Goal: Task Accomplishment & Management: Complete application form

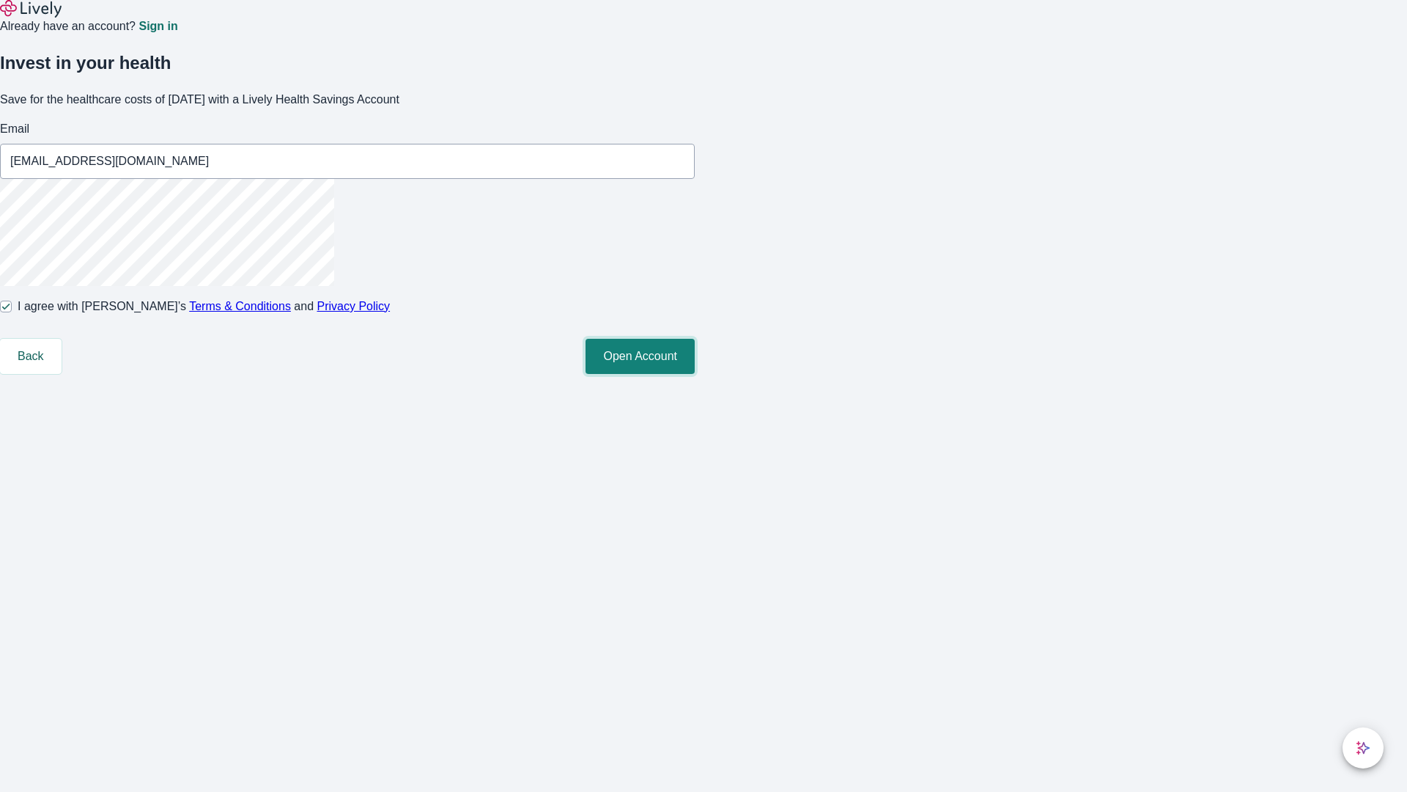
click at [695, 374] on button "Open Account" at bounding box center [640, 356] width 109 height 35
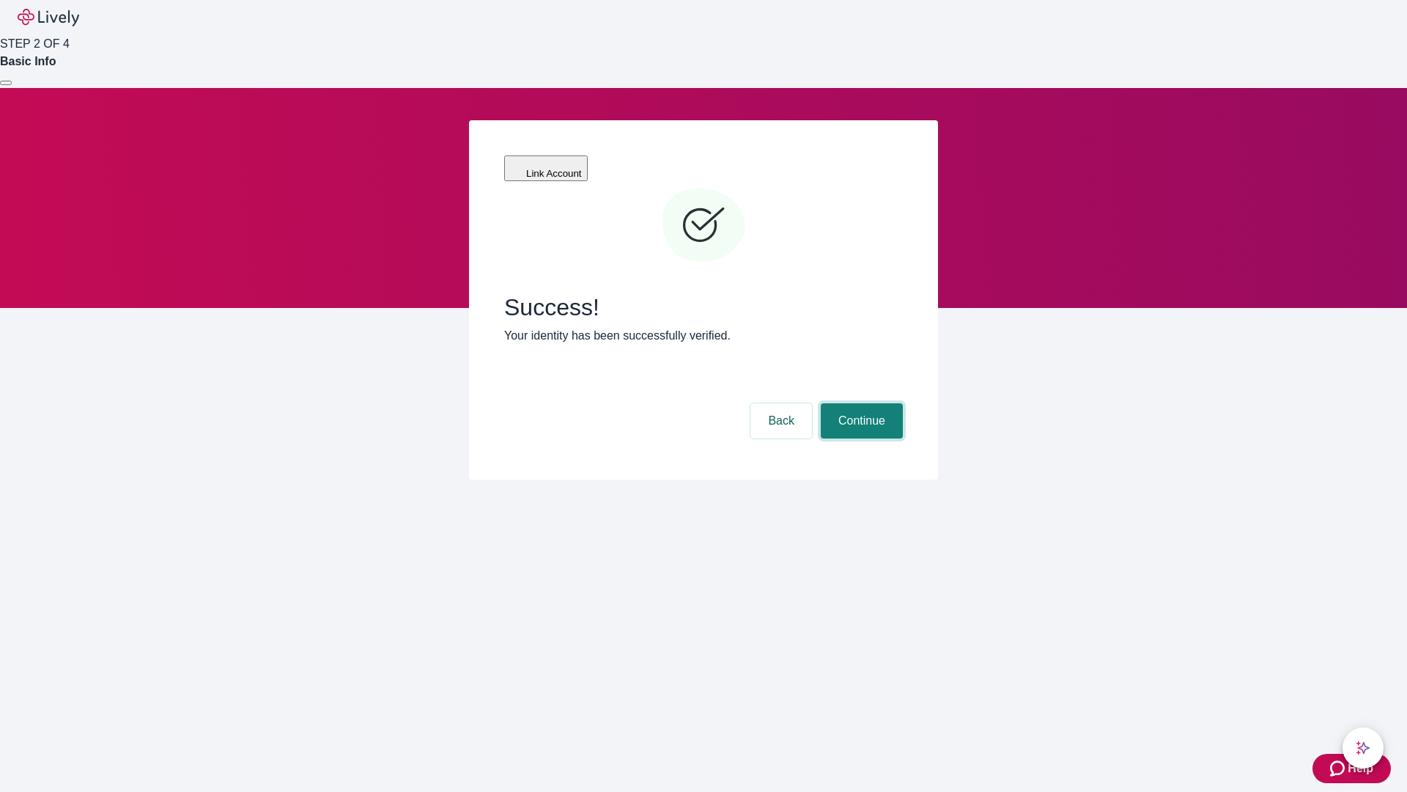
click at [860, 403] on button "Continue" at bounding box center [862, 420] width 82 height 35
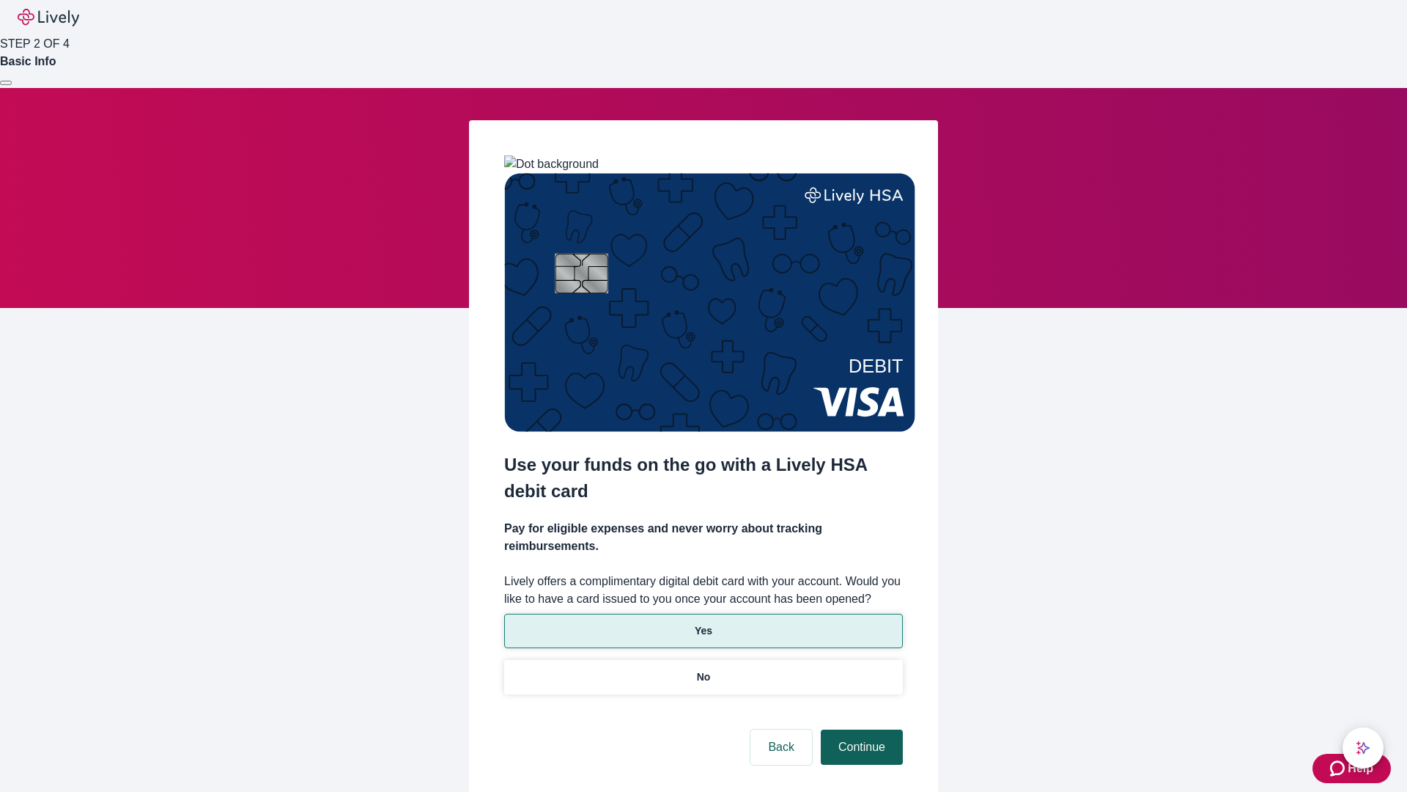
click at [703, 669] on p "No" at bounding box center [704, 676] width 14 height 15
click at [860, 729] on button "Continue" at bounding box center [862, 746] width 82 height 35
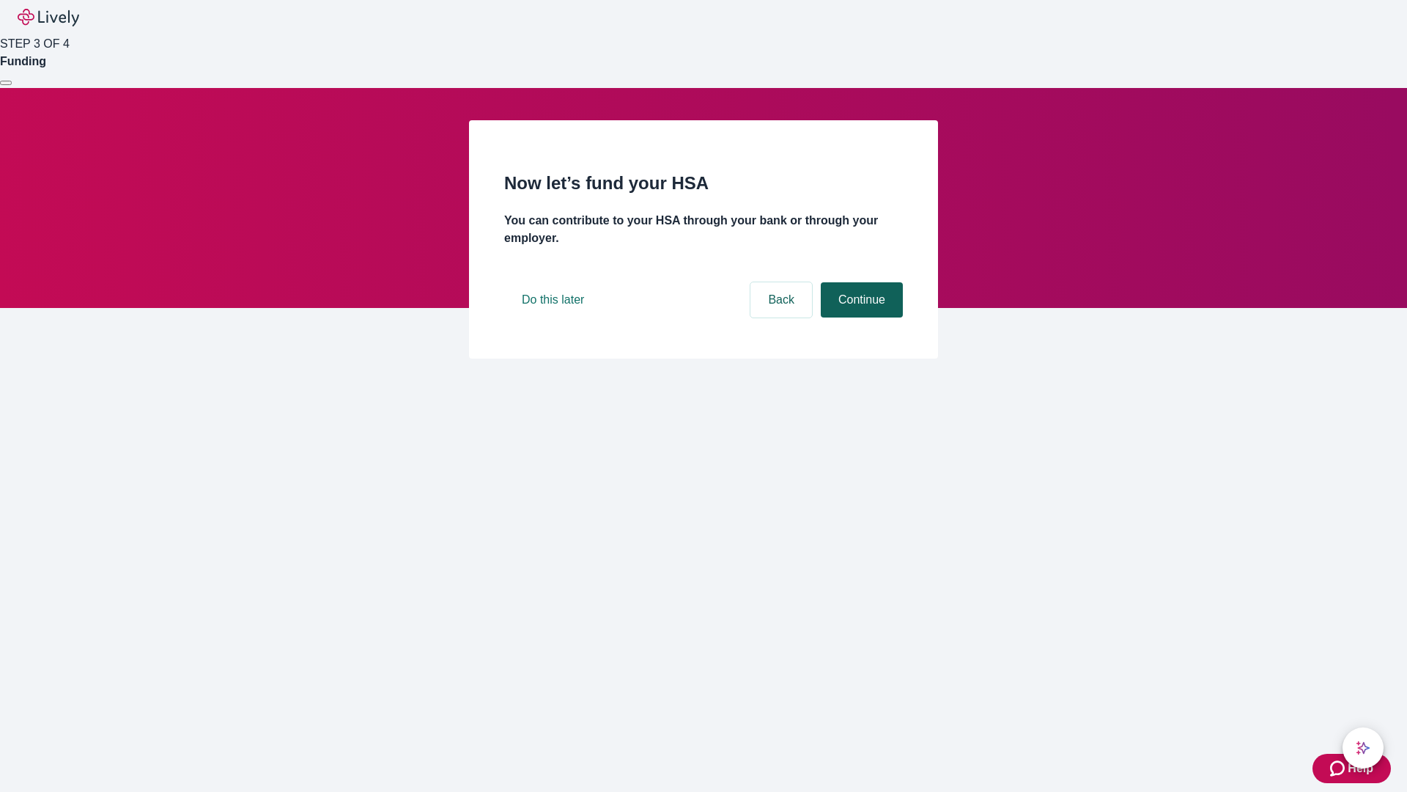
click at [860, 317] on button "Continue" at bounding box center [862, 299] width 82 height 35
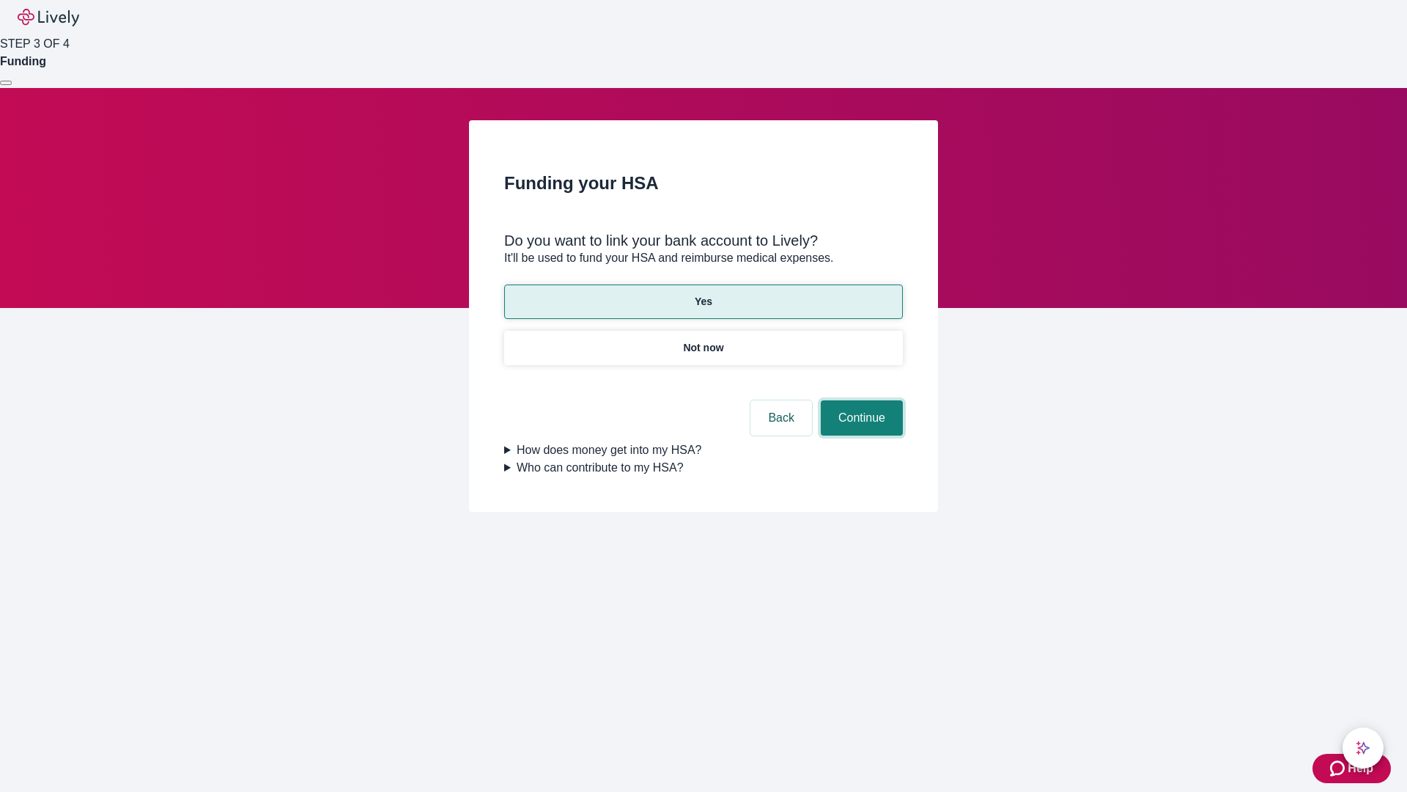
click at [860, 400] on button "Continue" at bounding box center [862, 417] width 82 height 35
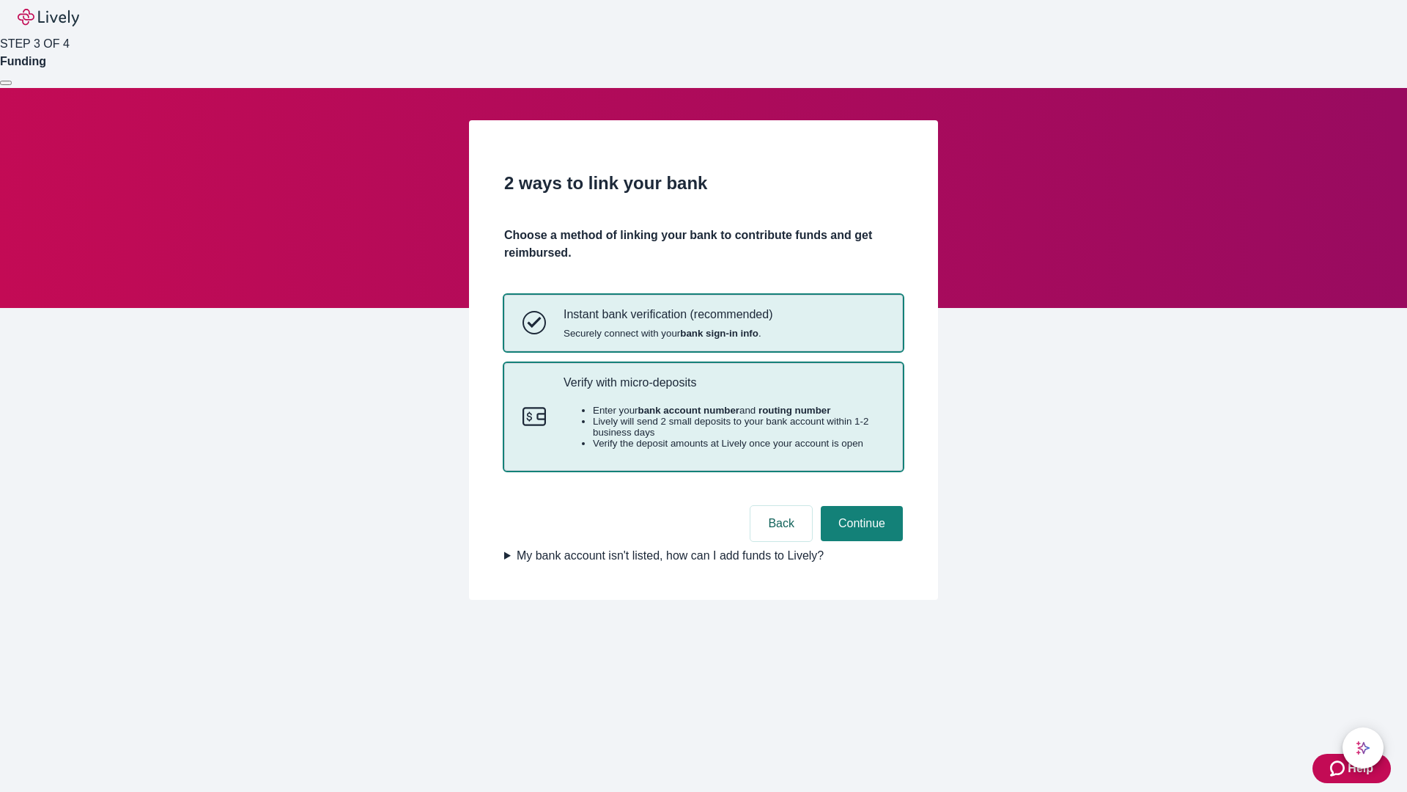
click at [724, 389] on p "Verify with micro-deposits" at bounding box center [724, 382] width 321 height 14
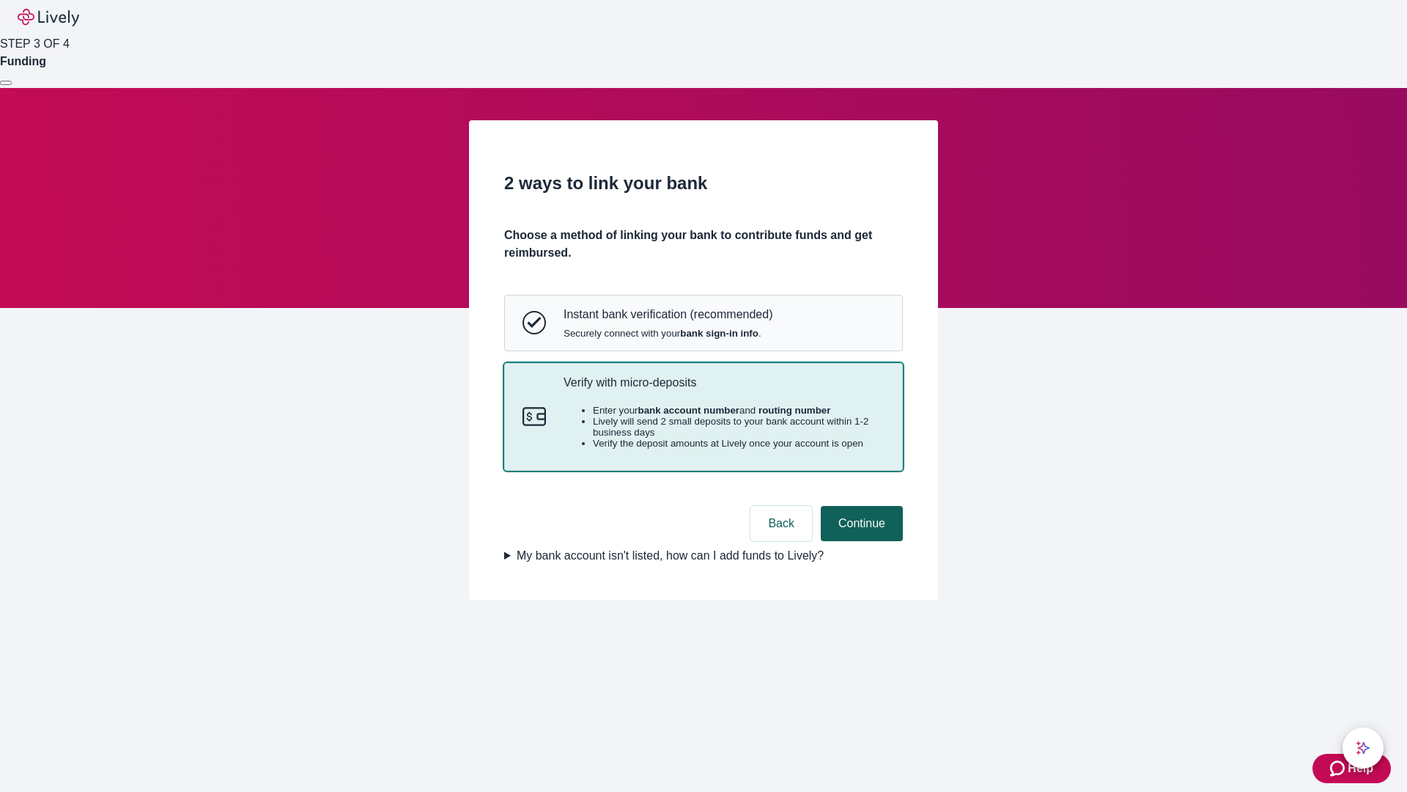
click at [860, 541] on button "Continue" at bounding box center [862, 523] width 82 height 35
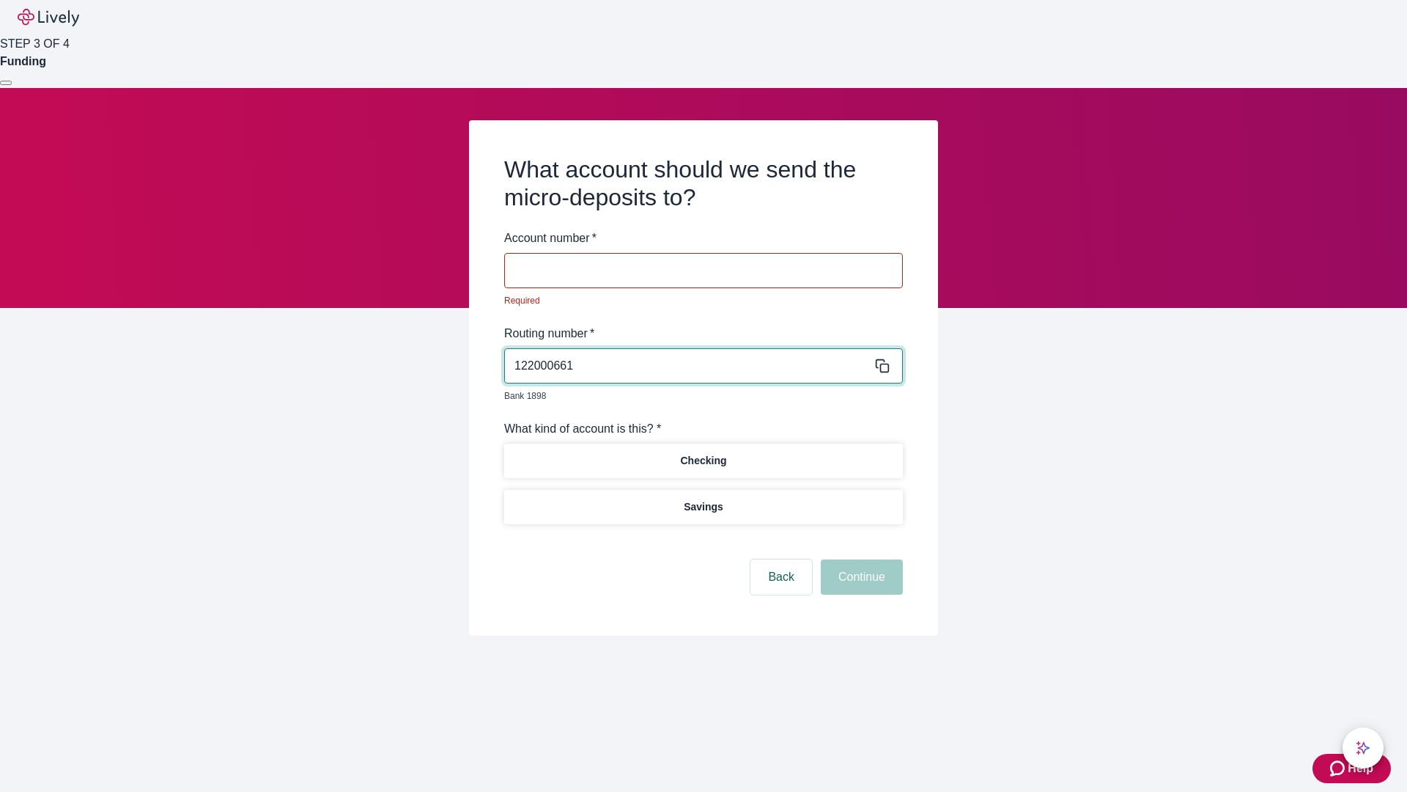
type input "122000661"
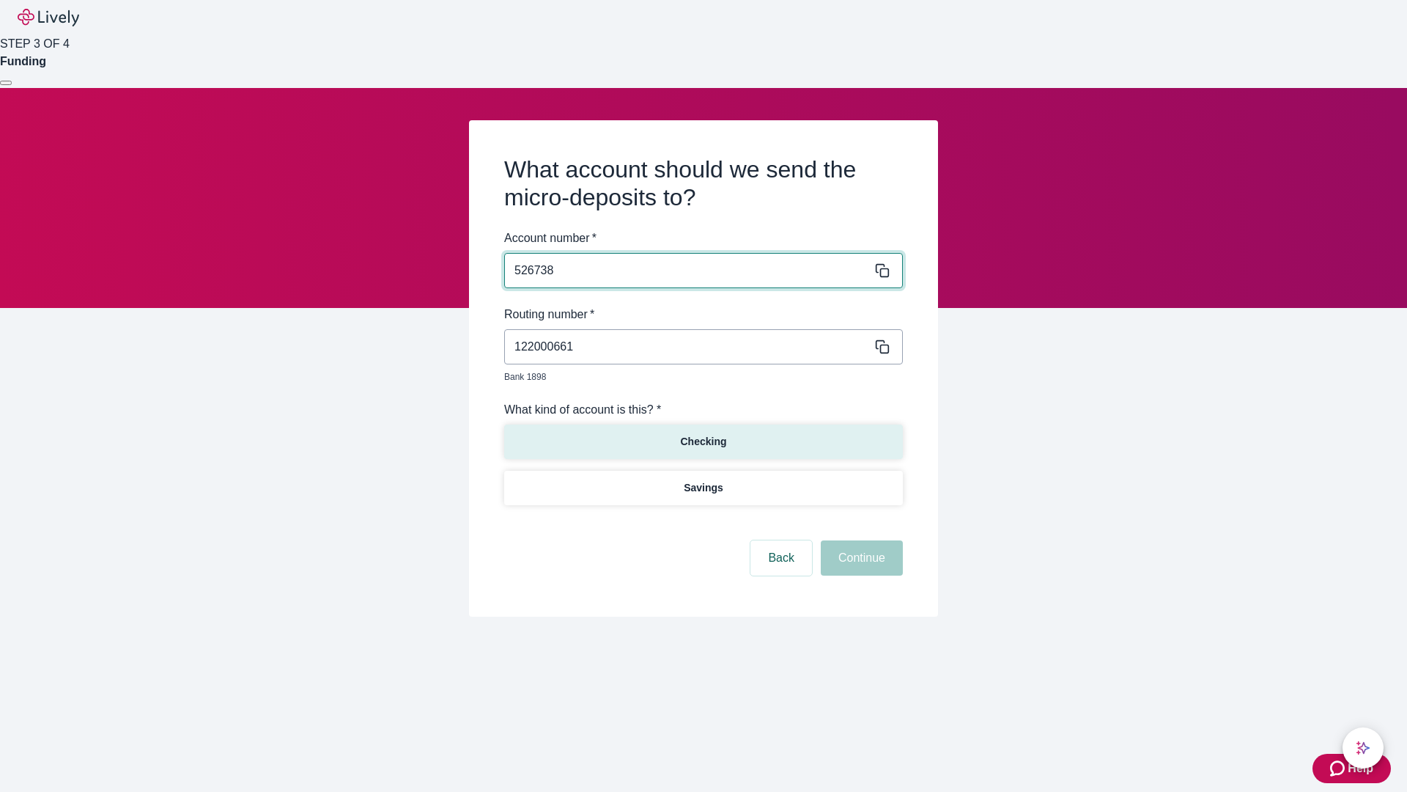
type input "526738"
click at [703, 434] on p "Checking" at bounding box center [703, 441] width 46 height 15
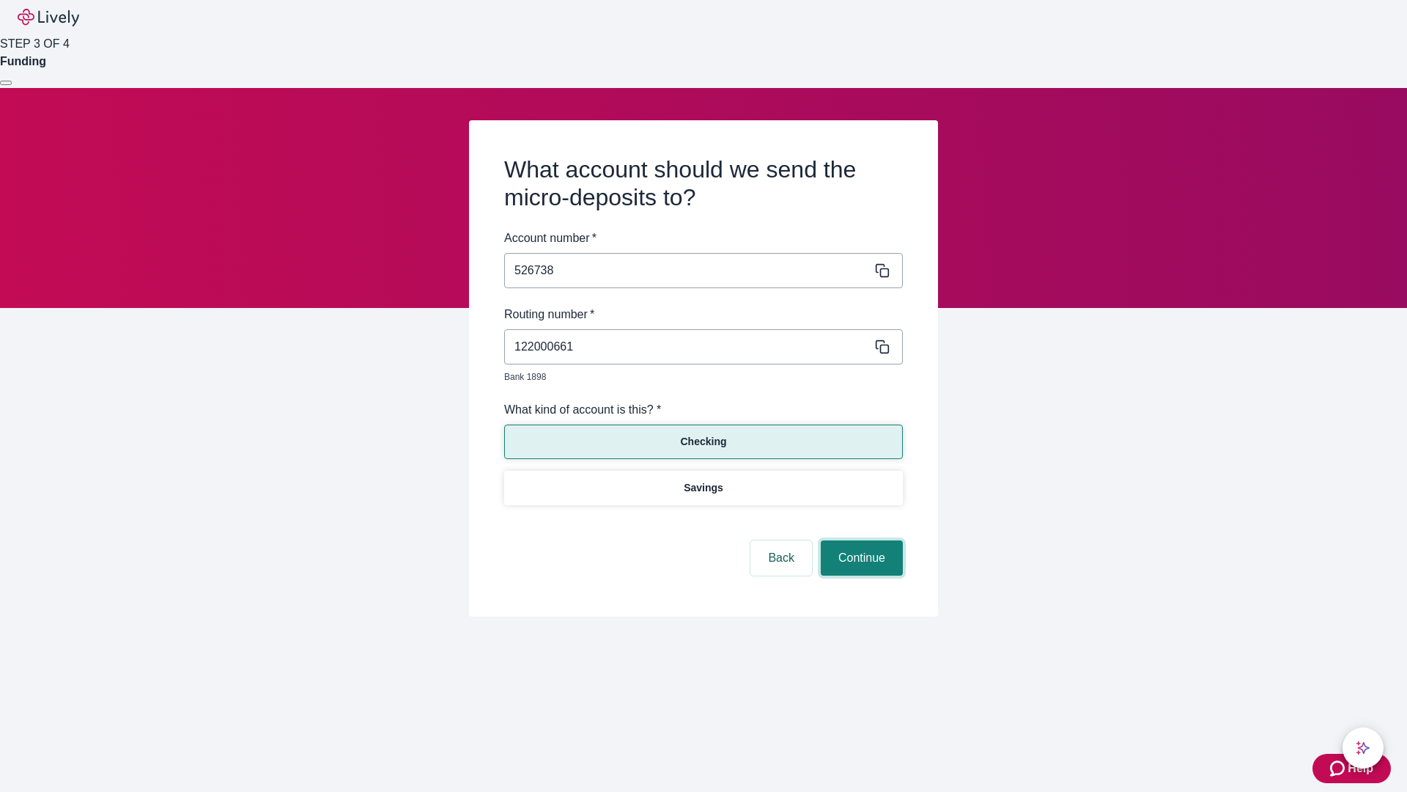
click at [860, 541] on button "Continue" at bounding box center [862, 557] width 82 height 35
